Goal: Information Seeking & Learning: Find specific fact

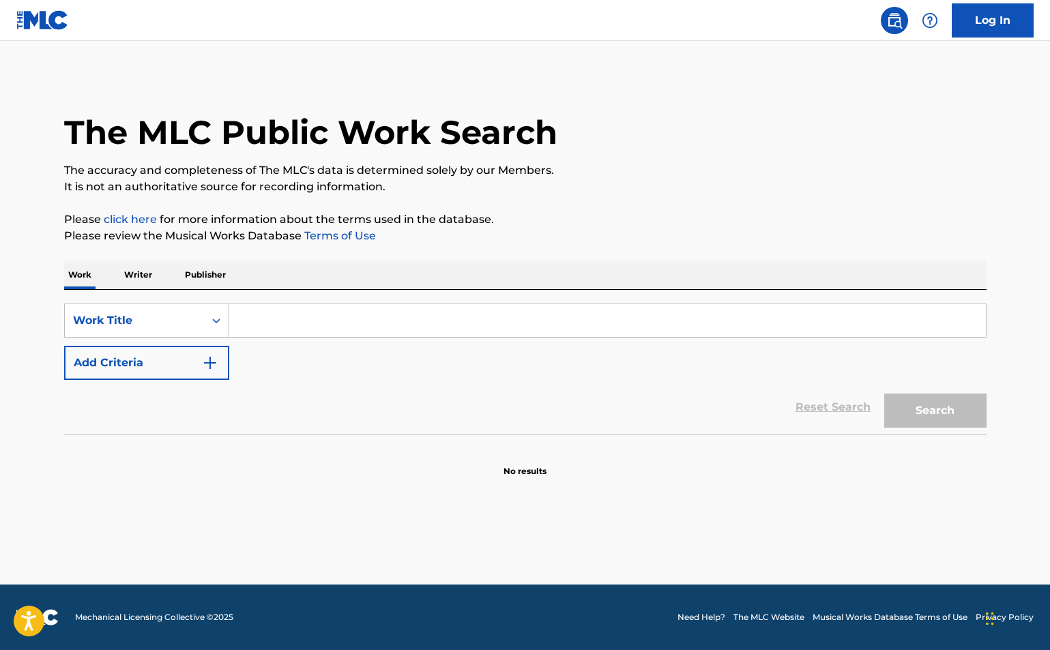
click at [307, 328] on input "Search Form" at bounding box center [607, 320] width 757 height 33
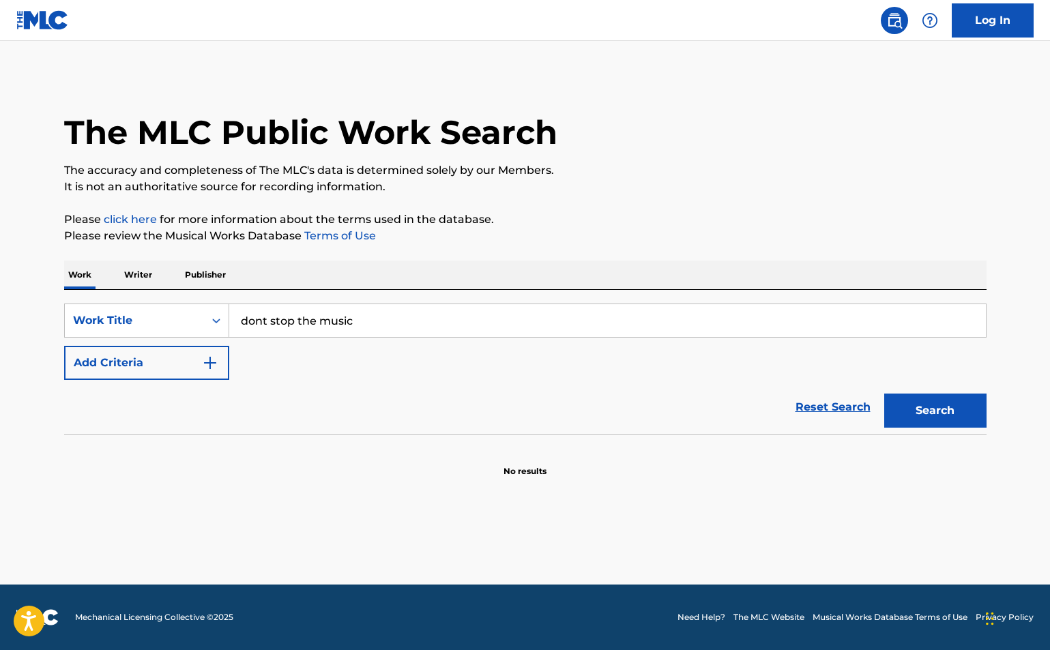
type input "dont stop the music"
click at [884, 394] on button "Search" at bounding box center [935, 411] width 102 height 34
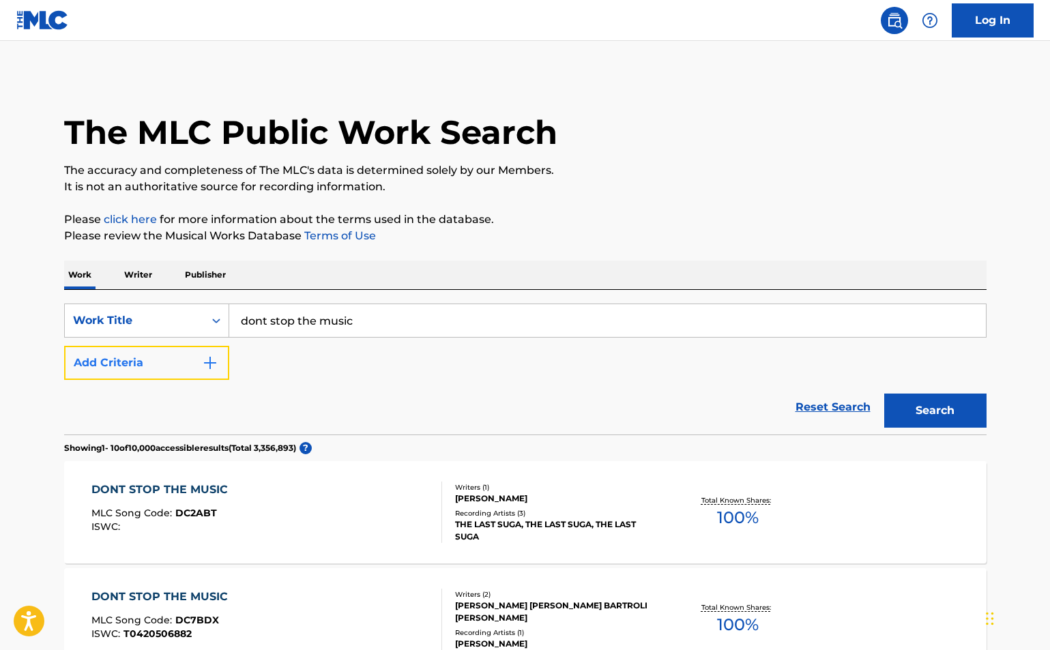
click at [196, 359] on button "Add Criteria" at bounding box center [146, 363] width 165 height 34
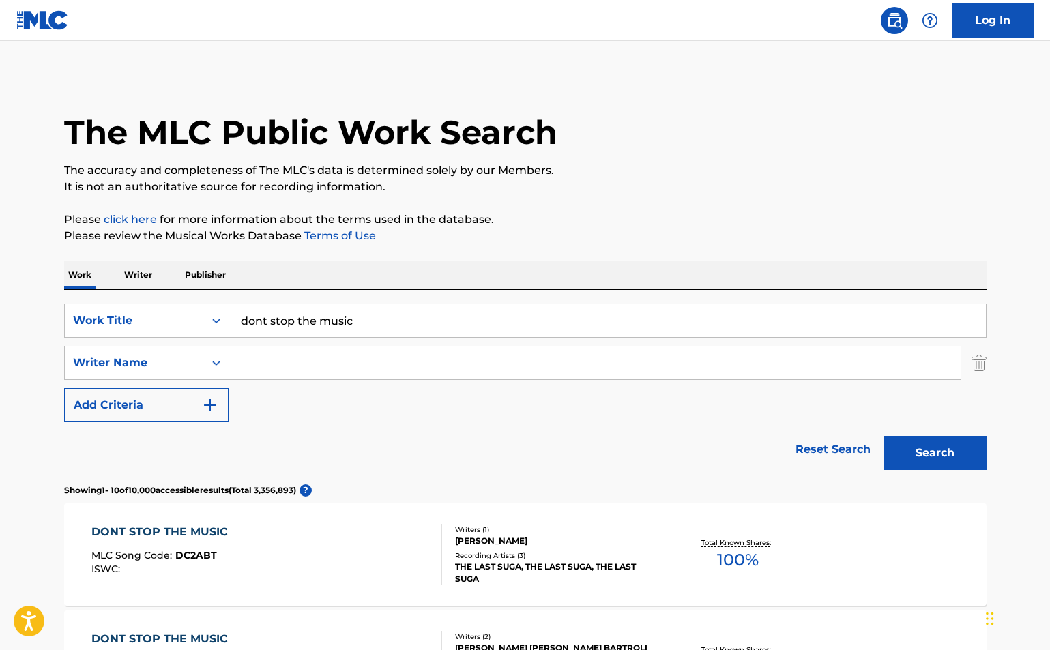
click at [265, 358] on input "Search Form" at bounding box center [594, 363] width 731 height 33
type input "remee"
click at [884, 436] on button "Search" at bounding box center [935, 453] width 102 height 34
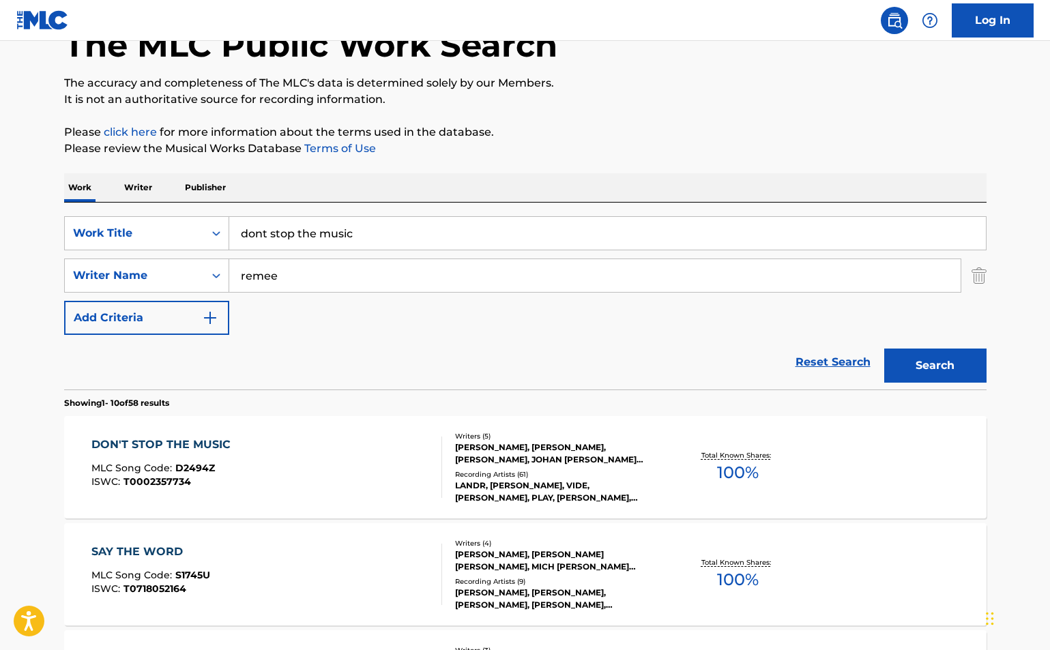
scroll to position [136, 0]
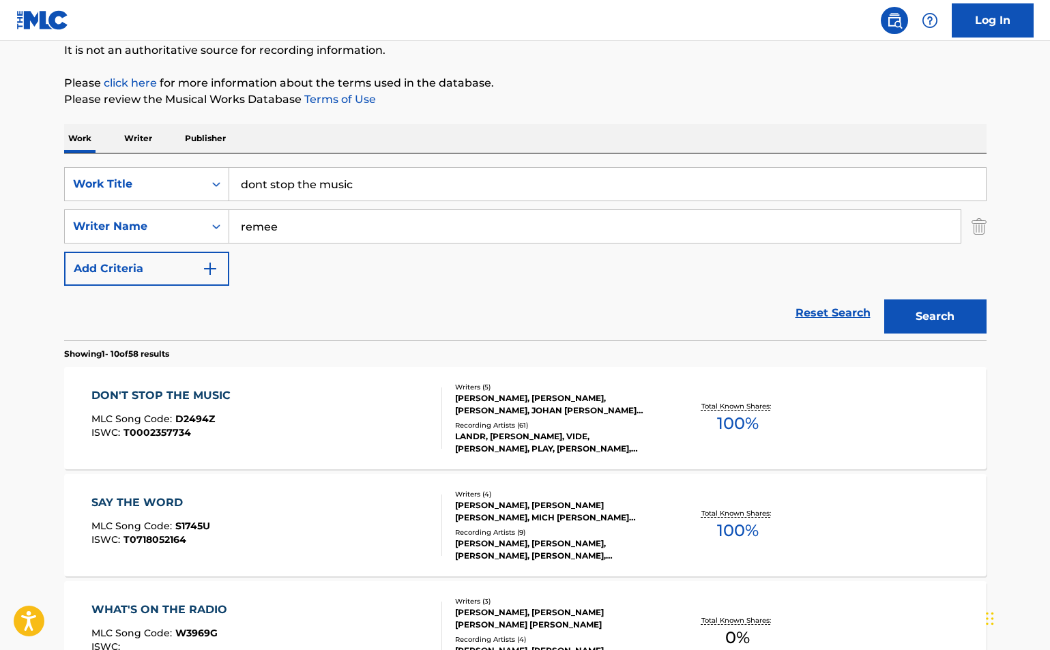
click at [368, 423] on div "DON'T STOP THE MUSIC MLC Song Code : D2494Z ISWC : T0002357734" at bounding box center [266, 418] width 351 height 61
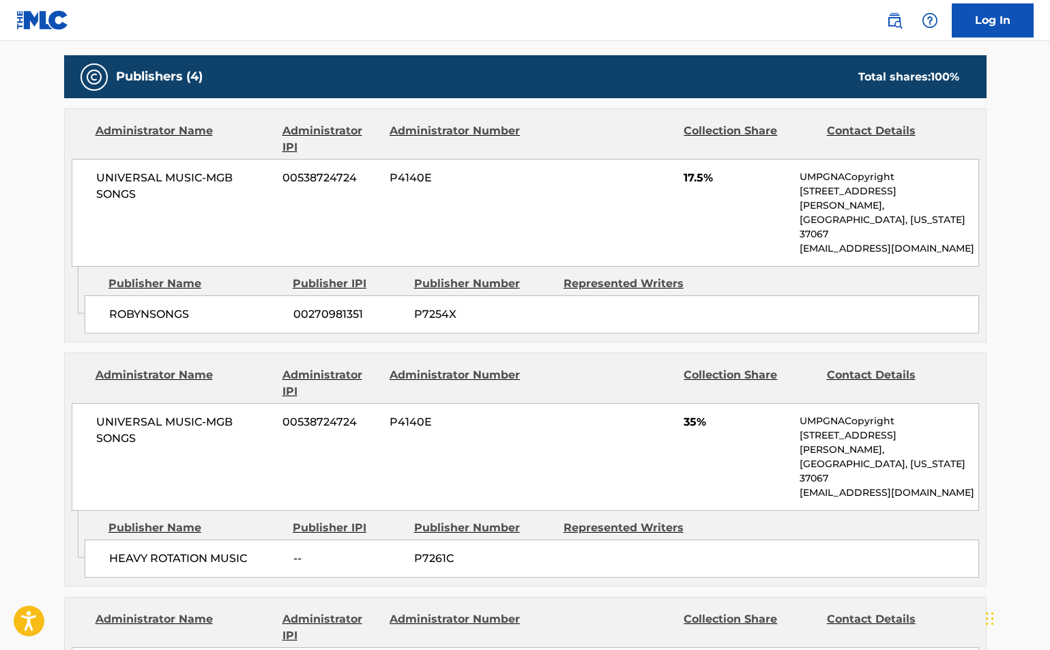
scroll to position [637, 0]
